Goal: Obtain resource: Download file/media

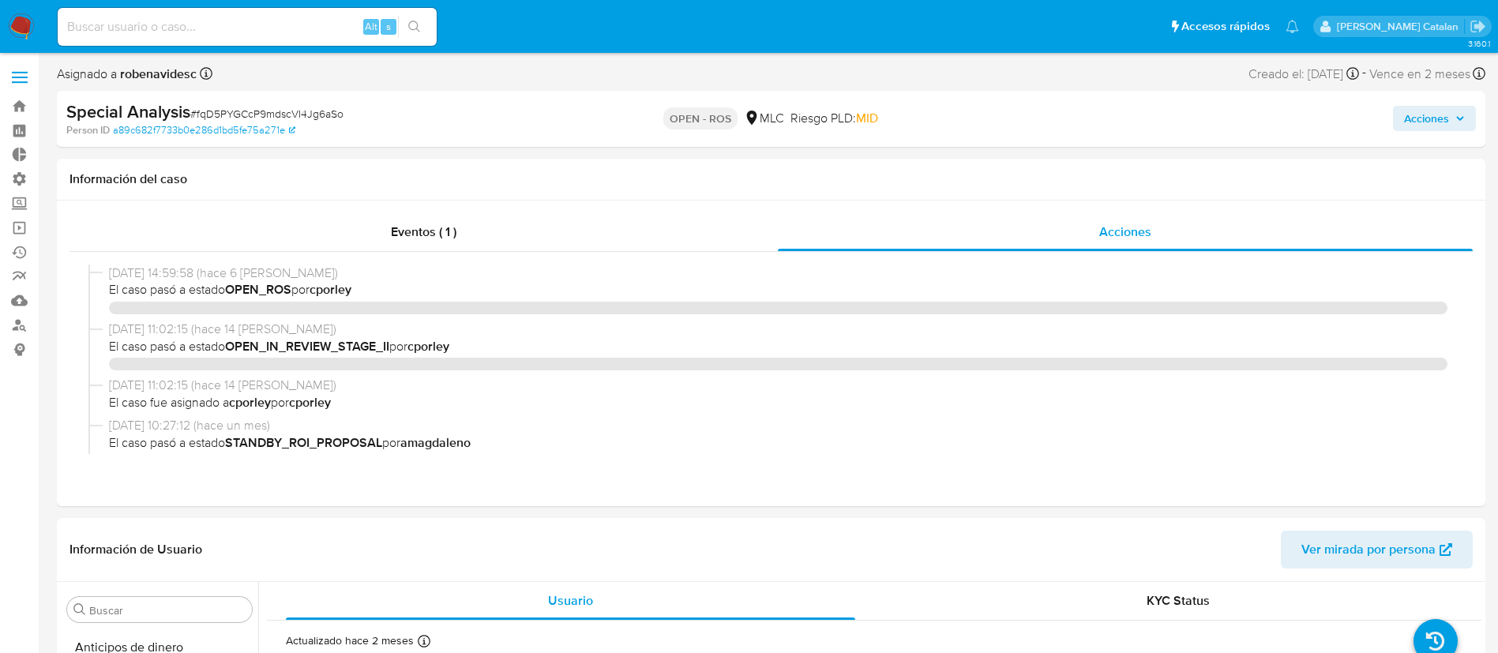
select select "10"
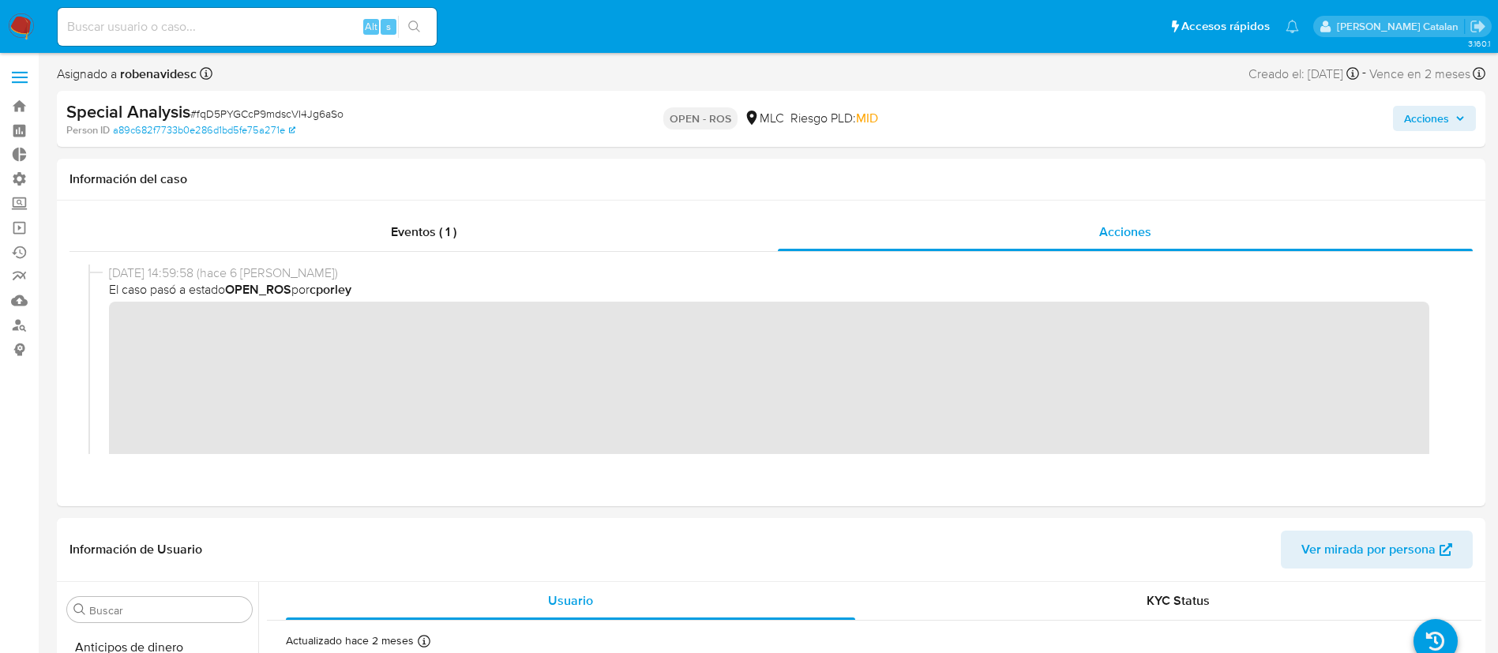
scroll to position [743, 0]
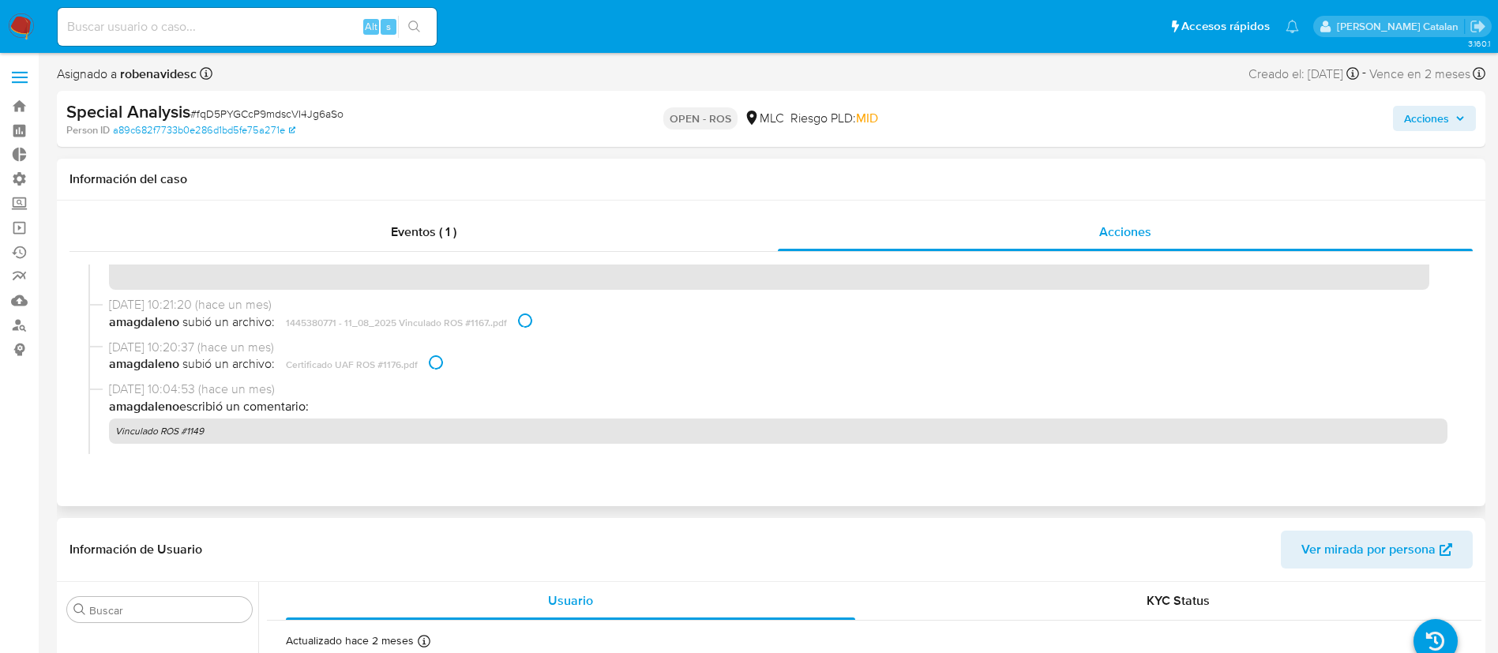
click at [418, 339] on span "[DATE] 10:20:37 (hace un mes)" at bounding box center [778, 347] width 1338 height 17
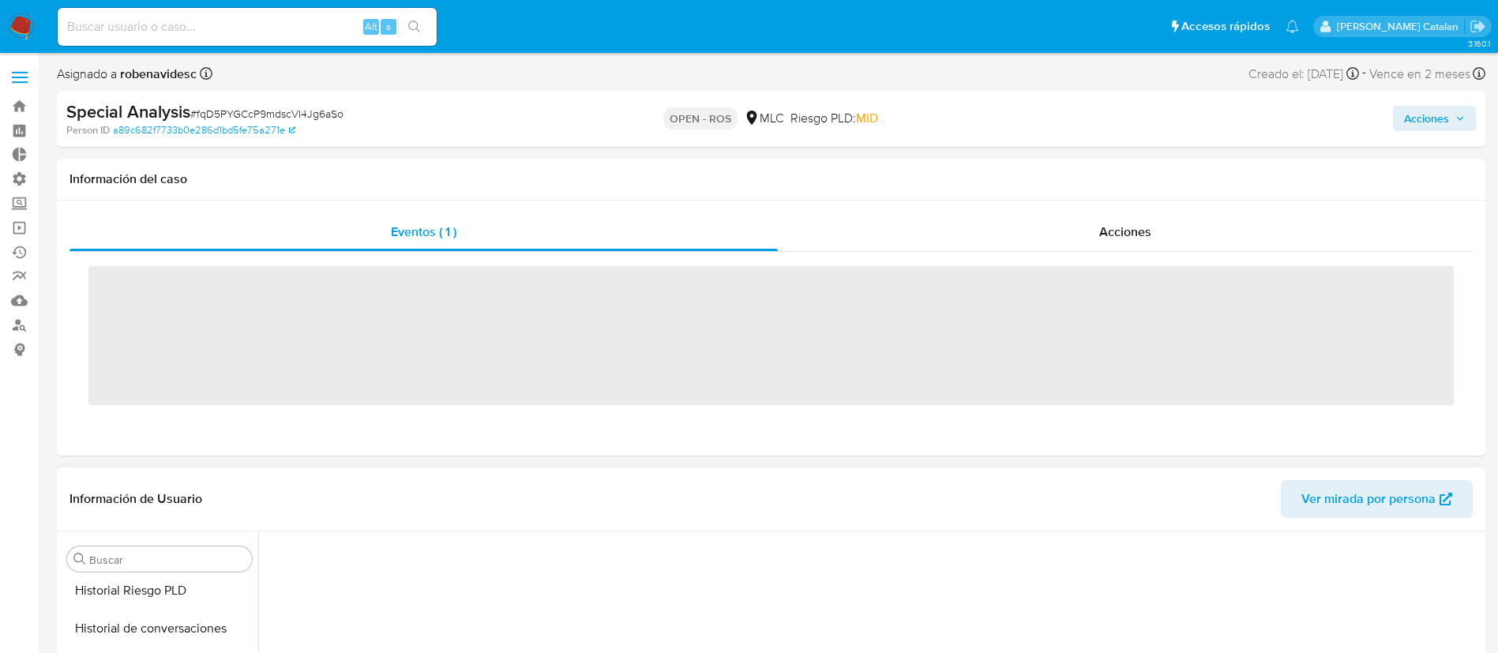
scroll to position [718, 0]
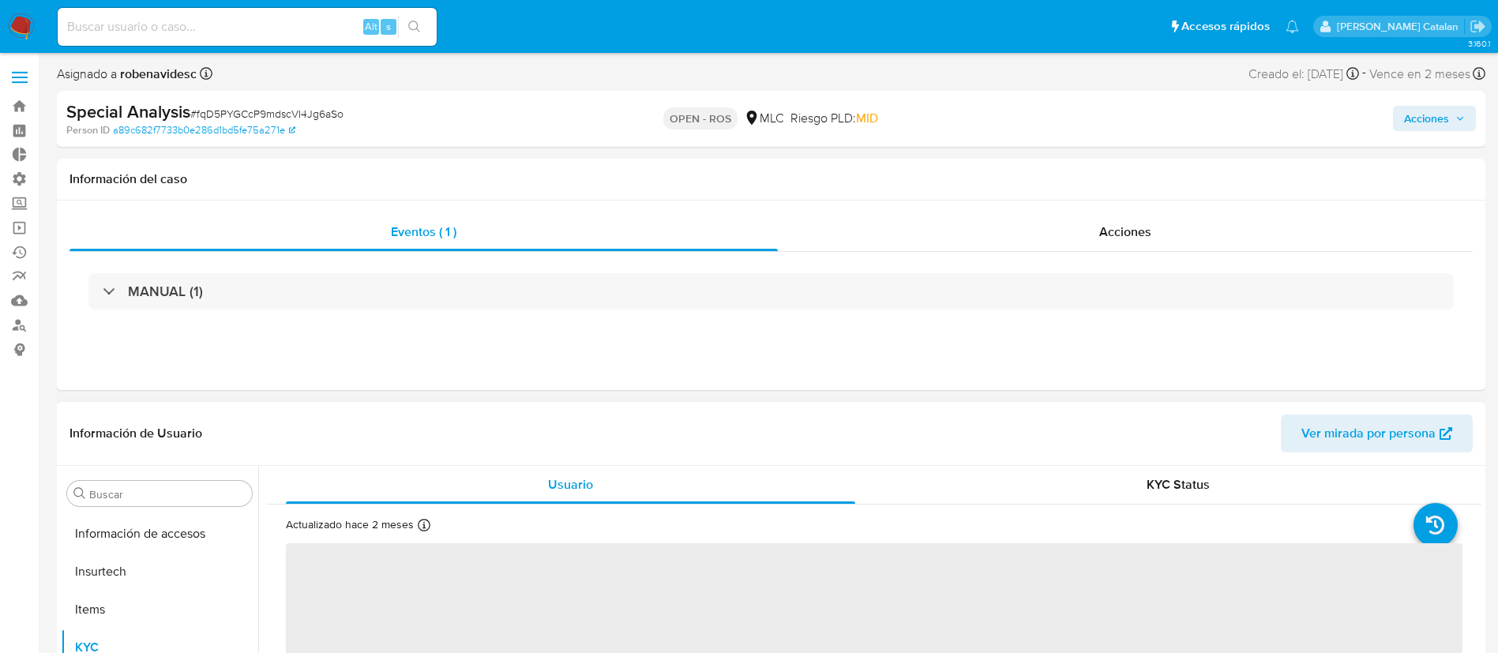
select select "10"
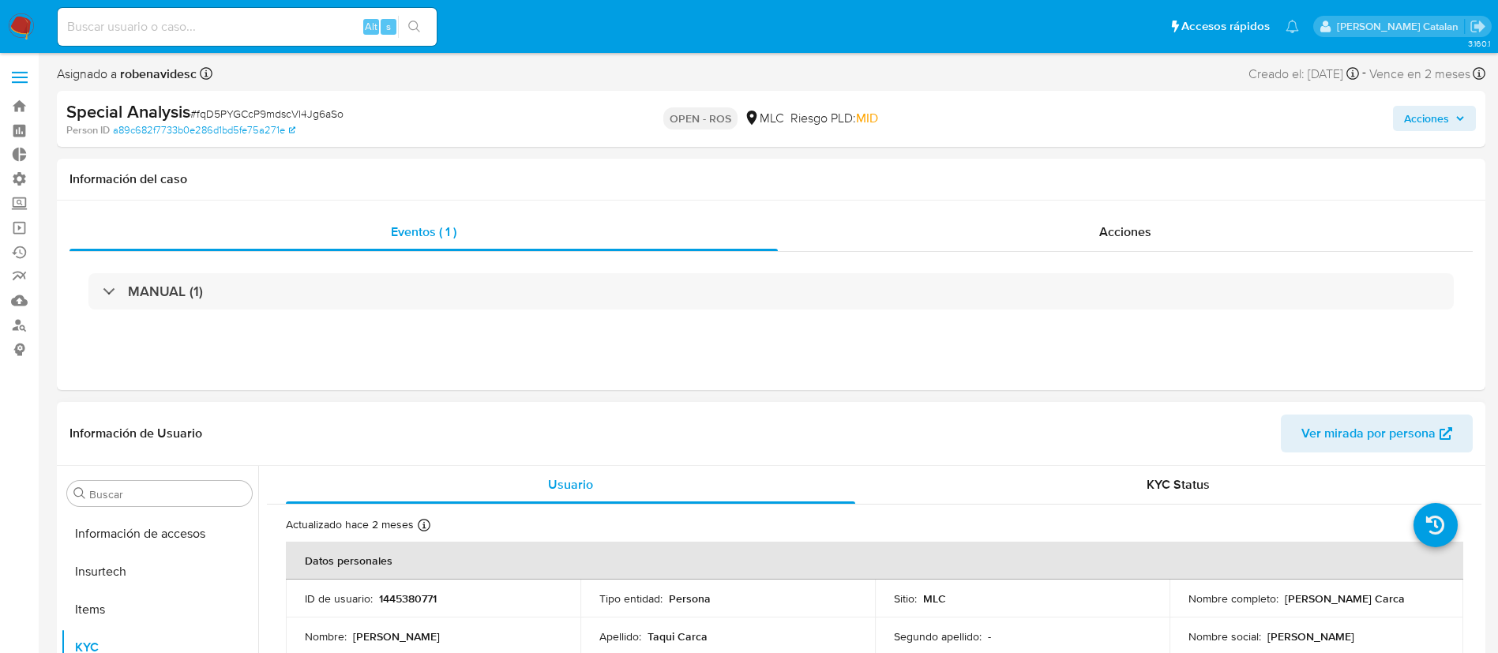
scroll to position [743, 0]
click at [1121, 250] on div "Acciones" at bounding box center [1125, 232] width 695 height 38
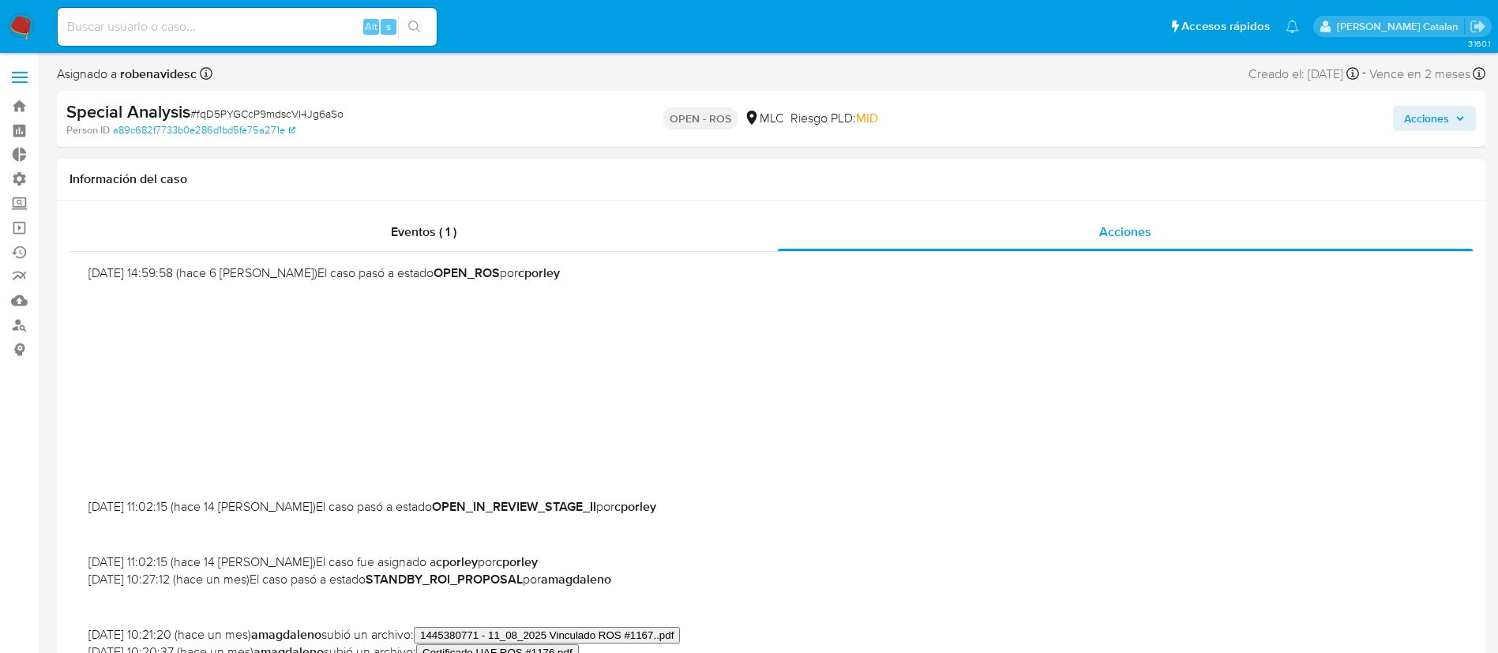
scroll to position [396, 0]
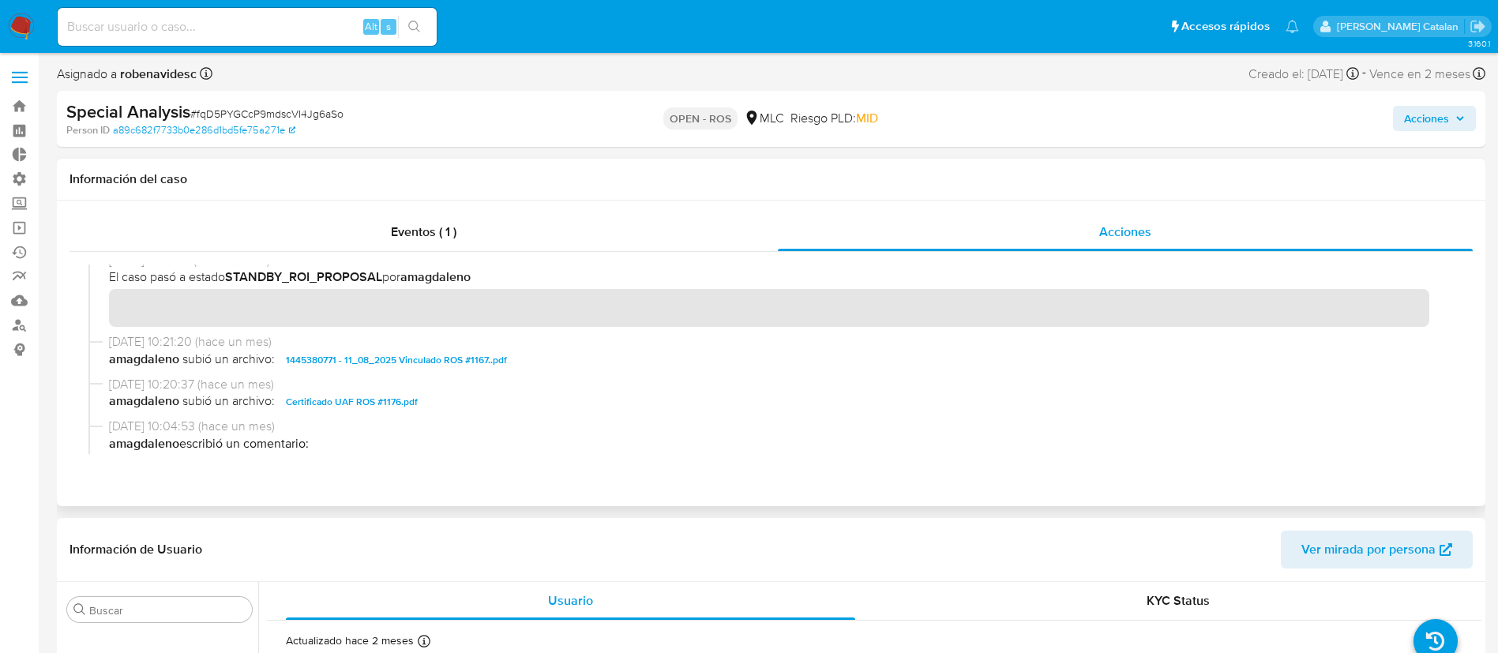
click at [401, 396] on span "Certificado UAF ROS #1176.pdf" at bounding box center [352, 401] width 132 height 19
click at [469, 362] on span "1445380771 - 11_08_2025 Vinculado ROS #1167..pdf" at bounding box center [396, 360] width 221 height 19
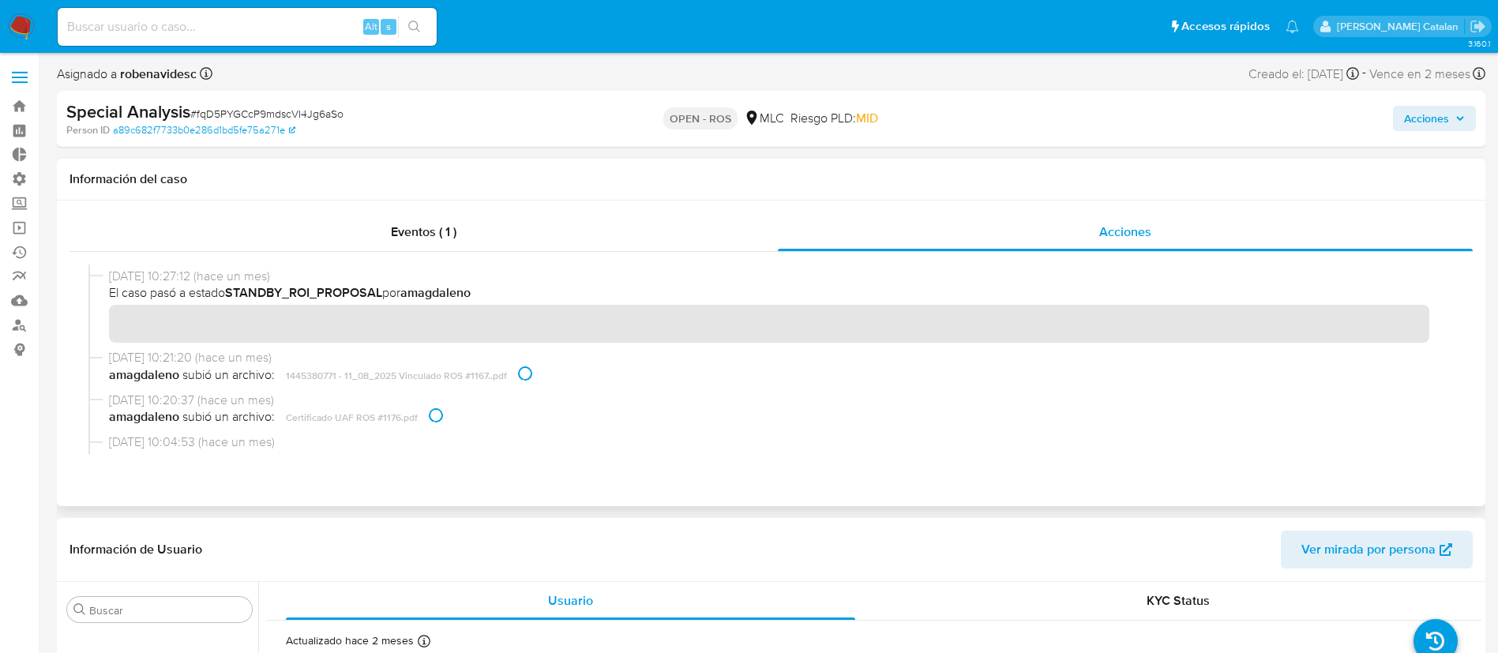
scroll to position [370, 0]
